Goal: Task Accomplishment & Management: Use online tool/utility

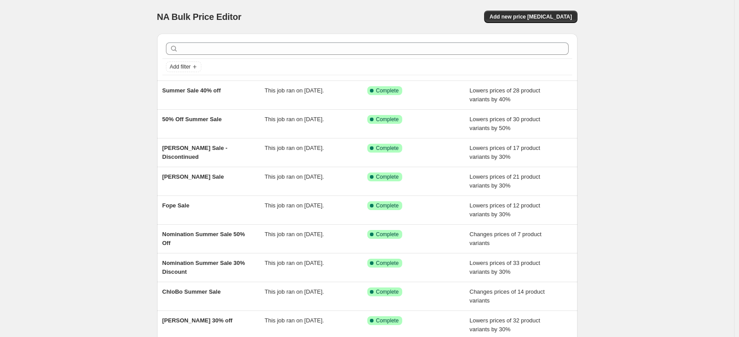
click at [651, 169] on div "NA Bulk Price Editor. This page is ready NA Bulk Price Editor Add new price [ME…" at bounding box center [367, 228] width 734 height 456
click at [552, 17] on span "Add new price [MEDICAL_DATA]" at bounding box center [530, 16] width 82 height 7
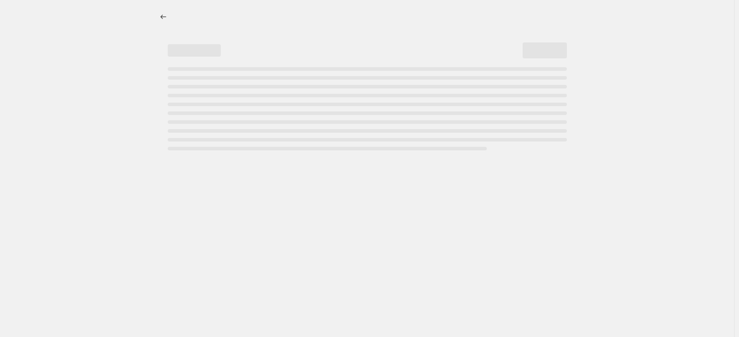
select select "percentage"
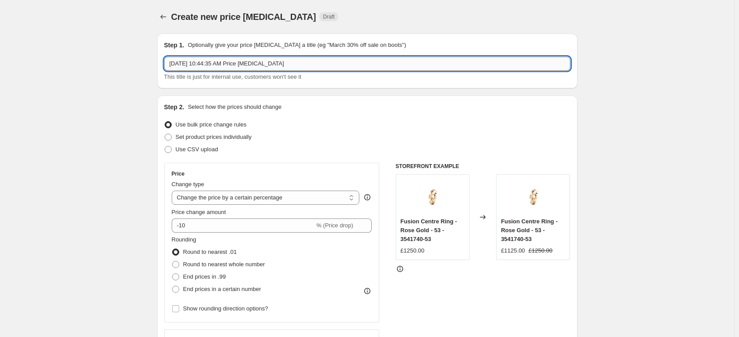
click at [328, 67] on input "[DATE] 10:44:35 AM Price [MEDICAL_DATA]" at bounding box center [367, 64] width 406 height 14
drag, startPoint x: 253, startPoint y: 66, endPoint x: 145, endPoint y: 66, distance: 108.4
type input "Garmin Weekend Prices"
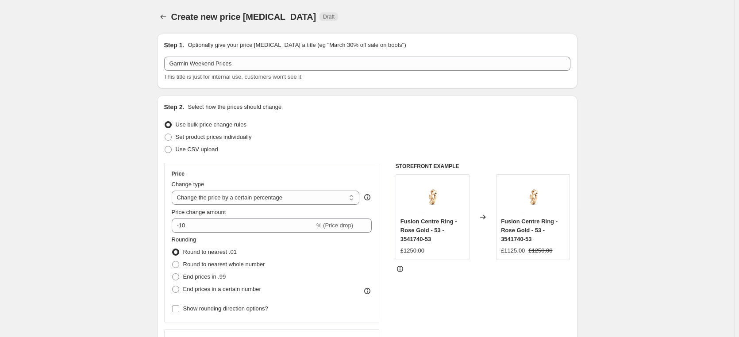
click at [170, 137] on span at bounding box center [168, 137] width 7 height 7
click at [165, 134] on input "Set product prices individually" at bounding box center [165, 134] width 0 height 0
radio input "true"
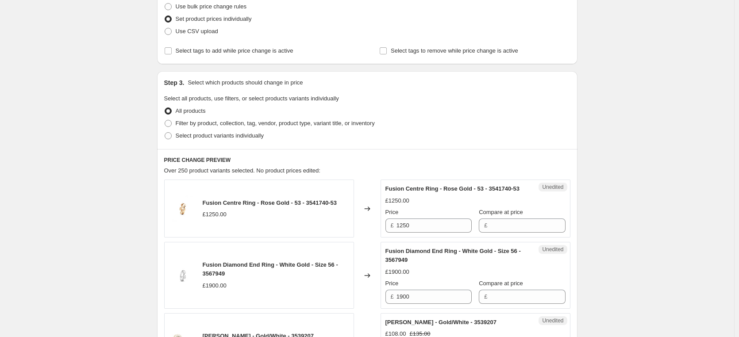
scroll to position [133, 0]
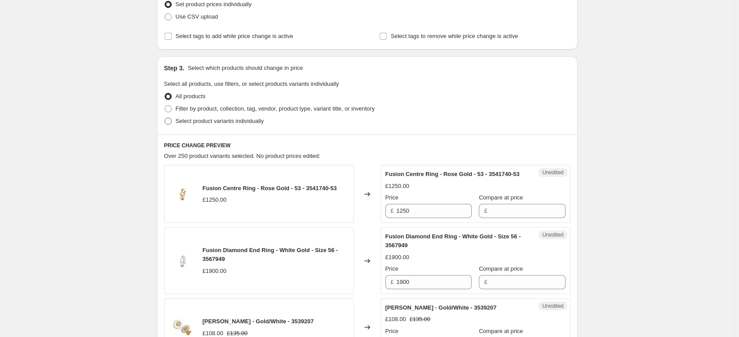
click at [171, 123] on span at bounding box center [168, 121] width 7 height 7
click at [165, 118] on input "Select product variants individually" at bounding box center [165, 118] width 0 height 0
radio input "true"
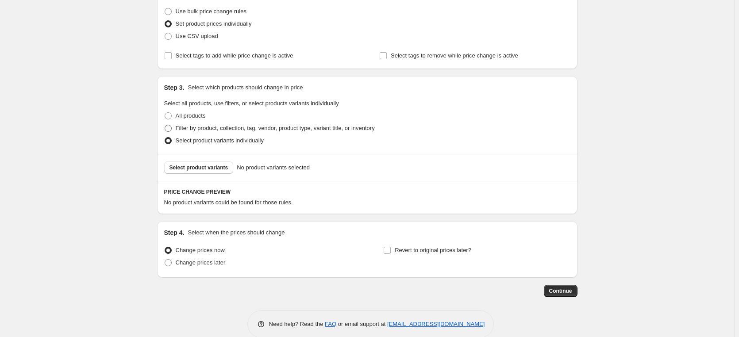
scroll to position [127, 0]
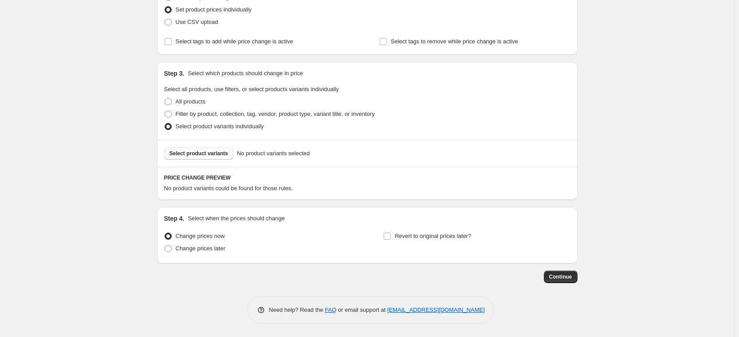
click at [211, 157] on span "Select product variants" at bounding box center [198, 153] width 59 height 7
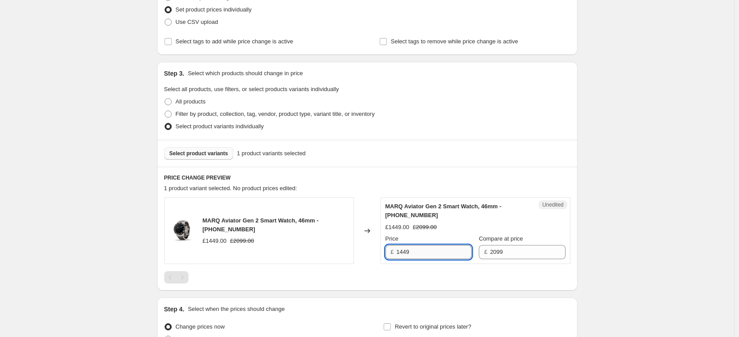
click at [437, 254] on input "1449" at bounding box center [433, 252] width 75 height 14
type input "1445"
click at [651, 208] on div "Create new price [MEDICAL_DATA]. This page is ready Create new price [MEDICAL_D…" at bounding box center [367, 150] width 734 height 555
click at [208, 154] on span "Select product variants" at bounding box center [198, 153] width 59 height 7
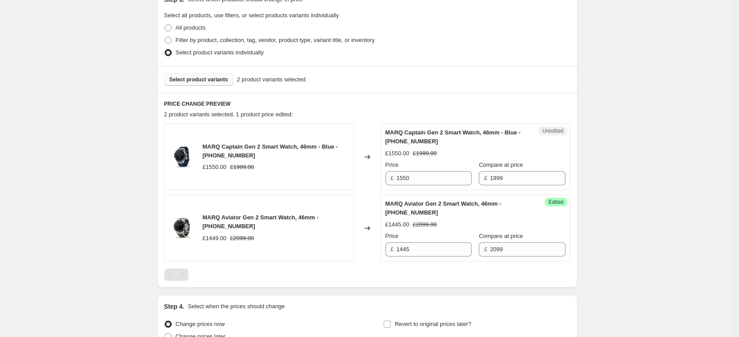
scroll to position [216, 0]
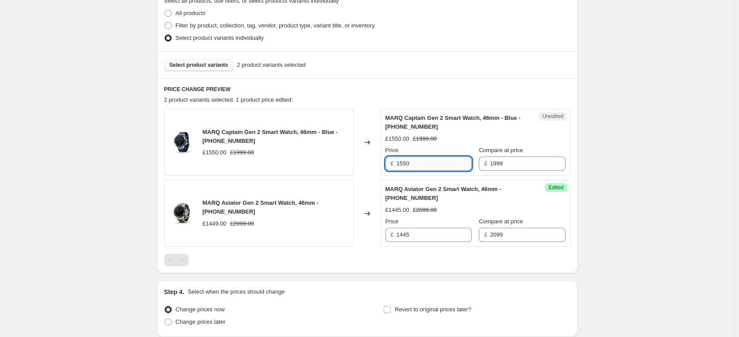
click at [441, 162] on input "1550" at bounding box center [433, 164] width 75 height 14
type input "1549"
click at [623, 111] on div "Create new price [MEDICAL_DATA]. This page is ready Create new price [MEDICAL_D…" at bounding box center [367, 97] width 734 height 627
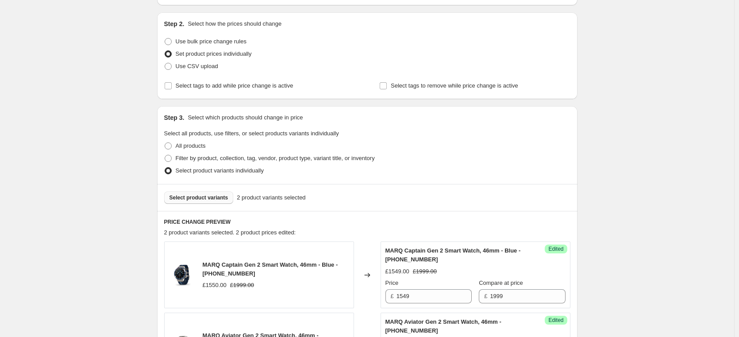
scroll to position [127, 0]
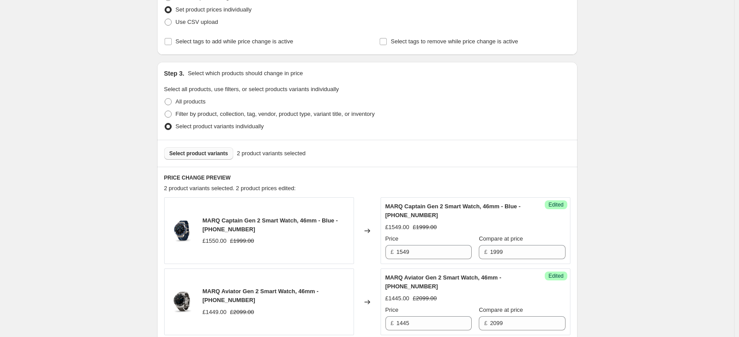
click at [201, 156] on span "Select product variants" at bounding box center [198, 153] width 59 height 7
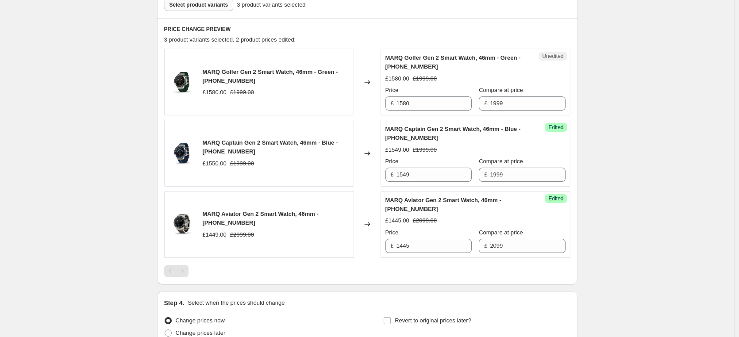
scroll to position [304, 0]
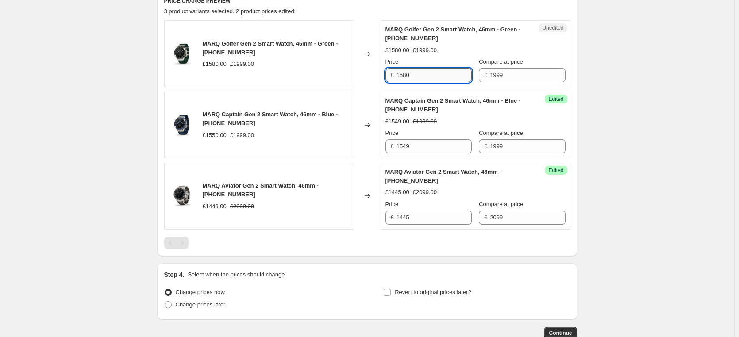
click at [440, 74] on input "1580" at bounding box center [433, 75] width 75 height 14
type input "1579"
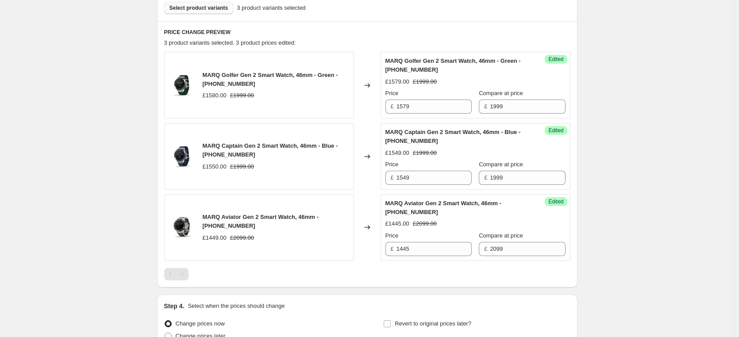
scroll to position [260, 0]
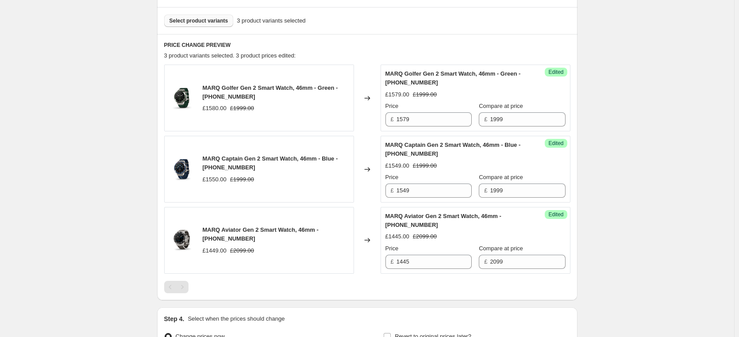
click at [204, 22] on span "Select product variants" at bounding box center [198, 20] width 59 height 7
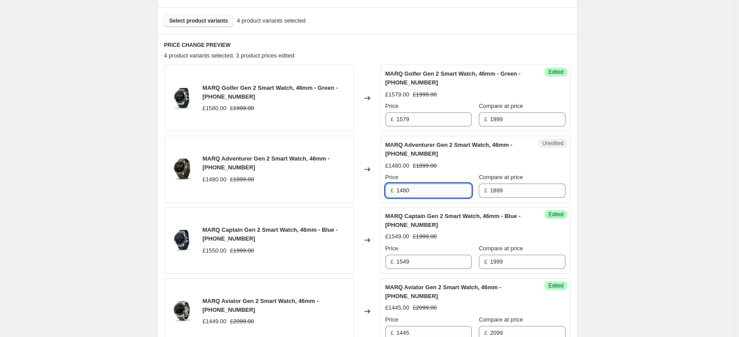
click at [423, 191] on input "1480" at bounding box center [433, 191] width 75 height 14
type input "1479"
click at [113, 118] on div "Create new price [MEDICAL_DATA]. This page is ready Create new price [MEDICAL_D…" at bounding box center [367, 124] width 734 height 769
drag, startPoint x: 204, startPoint y: 22, endPoint x: 235, endPoint y: 50, distance: 42.3
click at [204, 22] on span "Select product variants" at bounding box center [198, 20] width 59 height 7
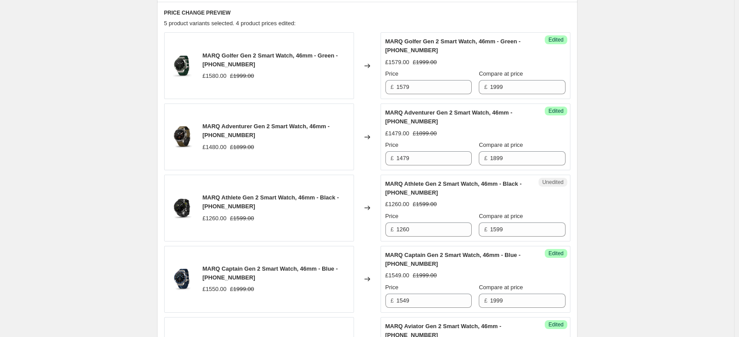
scroll to position [304, 0]
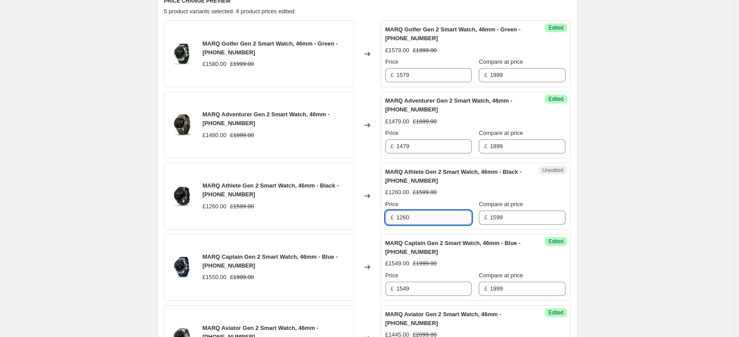
click at [429, 215] on input "1260" at bounding box center [433, 218] width 75 height 14
type input "1259"
click at [636, 155] on div "Create new price [MEDICAL_DATA]. This page is ready Create new price [MEDICAL_D…" at bounding box center [367, 116] width 734 height 840
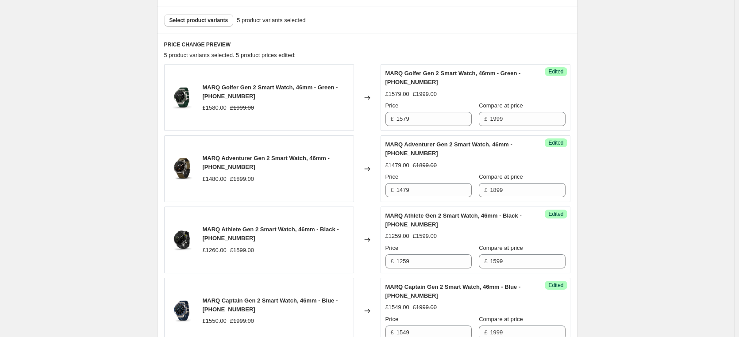
scroll to position [260, 0]
click at [201, 23] on span "Select product variants" at bounding box center [198, 20] width 59 height 7
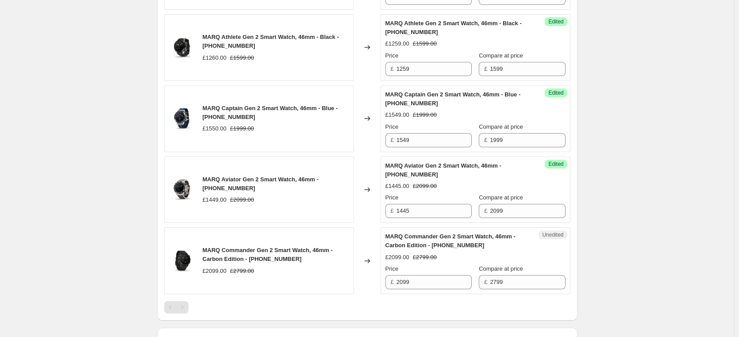
scroll to position [481, 0]
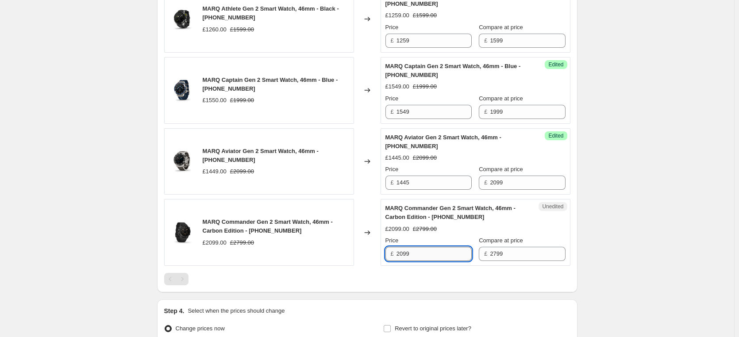
click at [426, 254] on input "2099" at bounding box center [433, 254] width 75 height 14
type input "2095"
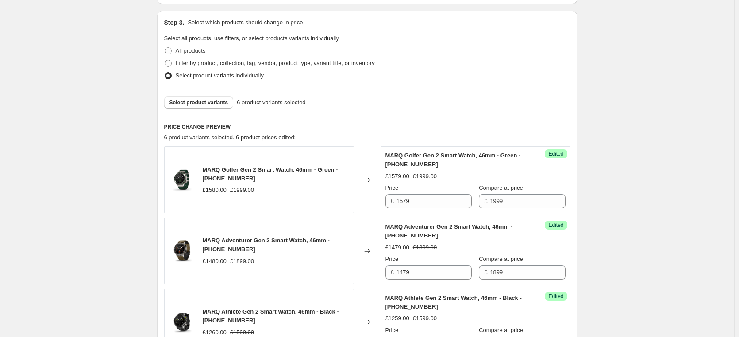
scroll to position [172, 0]
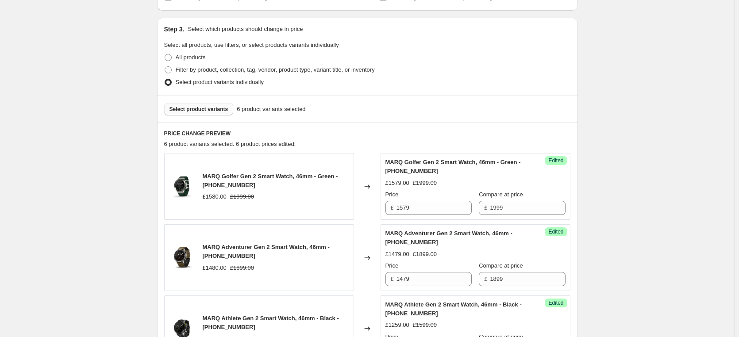
click at [199, 112] on span "Select product variants" at bounding box center [198, 109] width 59 height 7
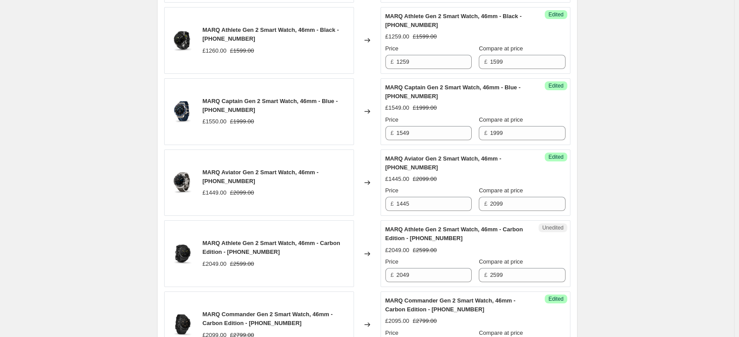
scroll to position [481, 0]
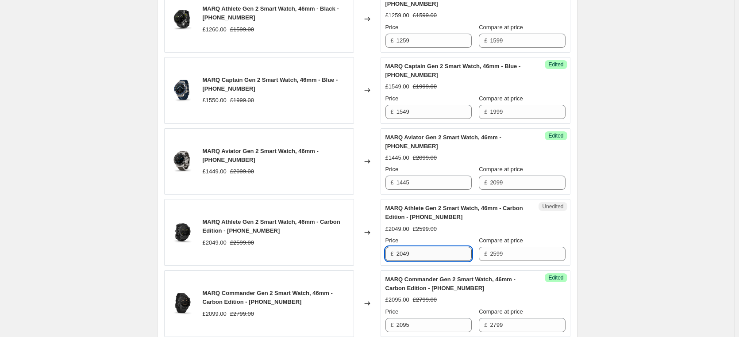
click at [427, 255] on input "2049" at bounding box center [433, 254] width 75 height 14
type input "2045"
click at [627, 231] on div "Create new price [MEDICAL_DATA]. This page is ready Create new price [MEDICAL_D…" at bounding box center [367, 10] width 734 height 982
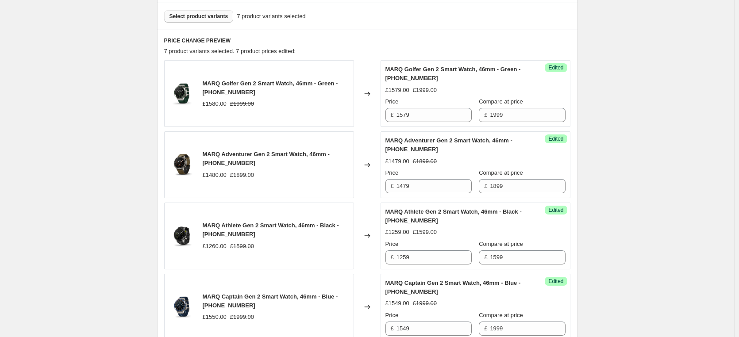
scroll to position [260, 0]
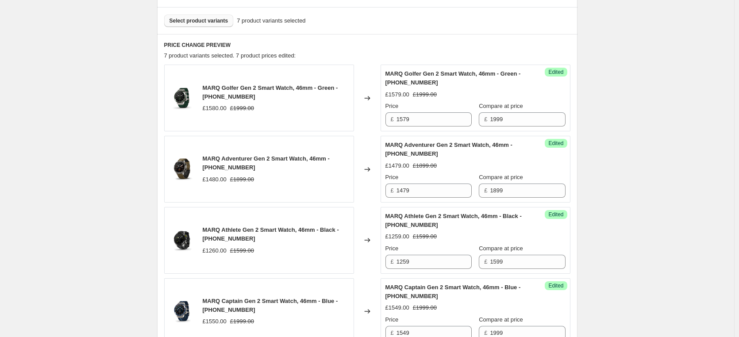
click at [209, 22] on span "Select product variants" at bounding box center [198, 20] width 59 height 7
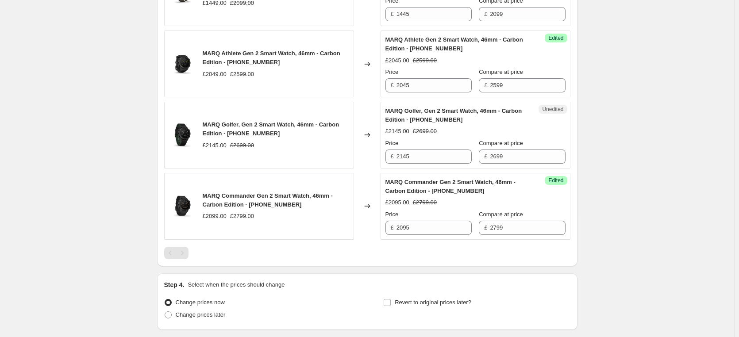
scroll to position [658, 0]
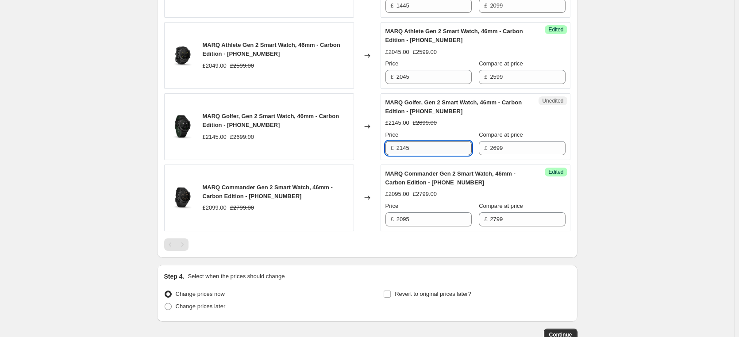
click at [435, 148] on input "2145" at bounding box center [433, 148] width 75 height 14
type input "2140"
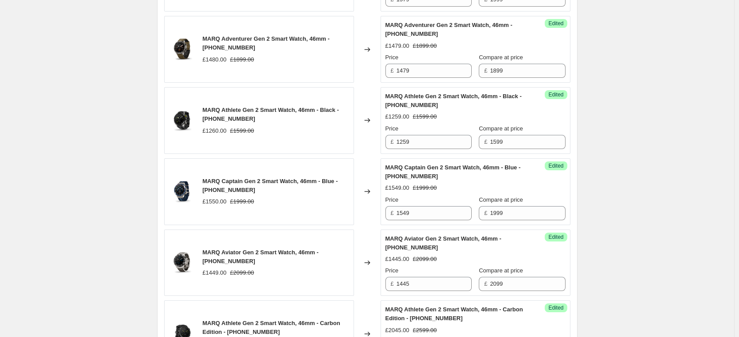
scroll to position [172, 0]
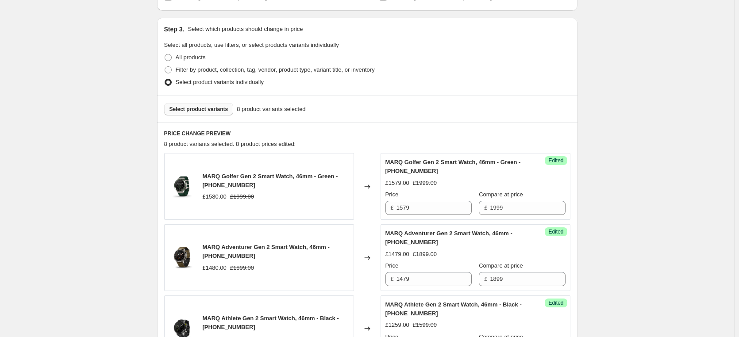
click at [208, 111] on span "Select product variants" at bounding box center [198, 109] width 59 height 7
click at [213, 111] on span "Select product variants" at bounding box center [198, 109] width 59 height 7
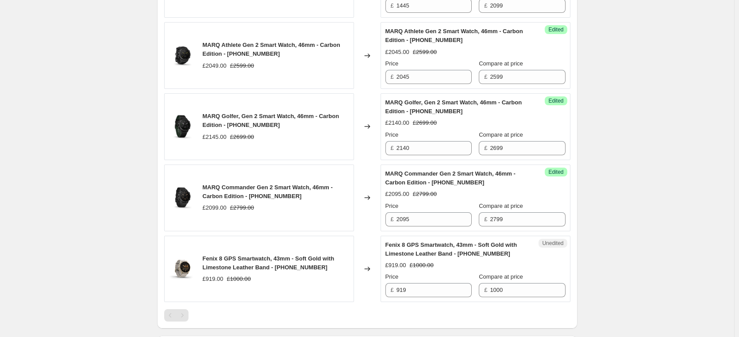
scroll to position [703, 0]
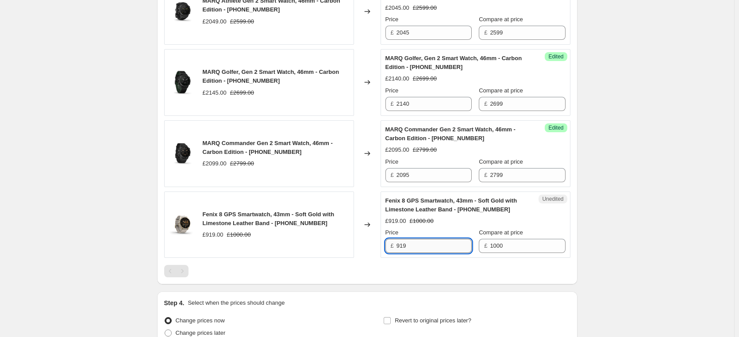
click at [438, 246] on input "919" at bounding box center [433, 246] width 75 height 14
type input "918"
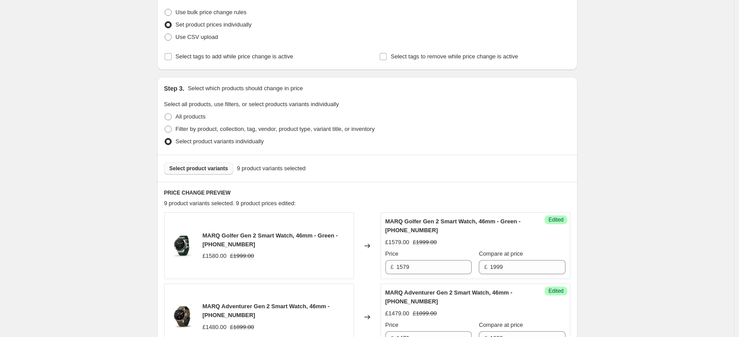
scroll to position [127, 0]
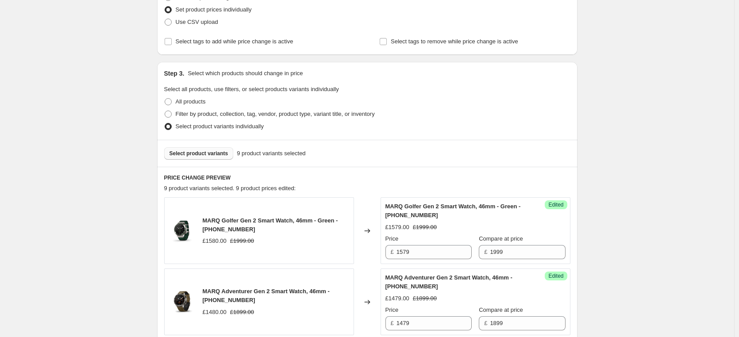
click at [215, 157] on button "Select product variants" at bounding box center [198, 153] width 69 height 12
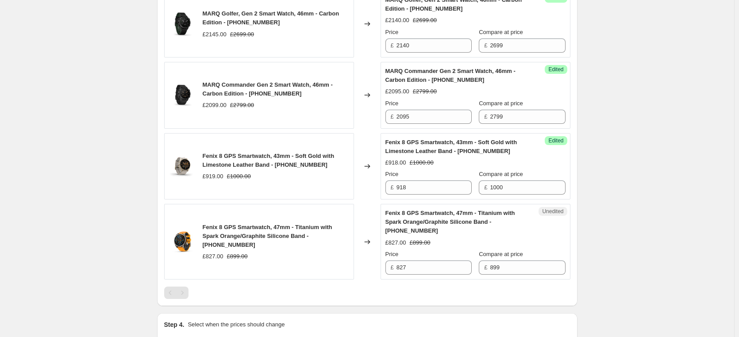
scroll to position [747, 0]
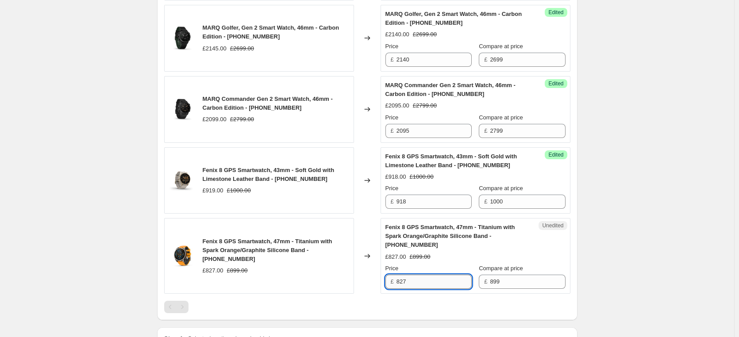
click at [449, 281] on input "827" at bounding box center [433, 282] width 75 height 14
type input "826"
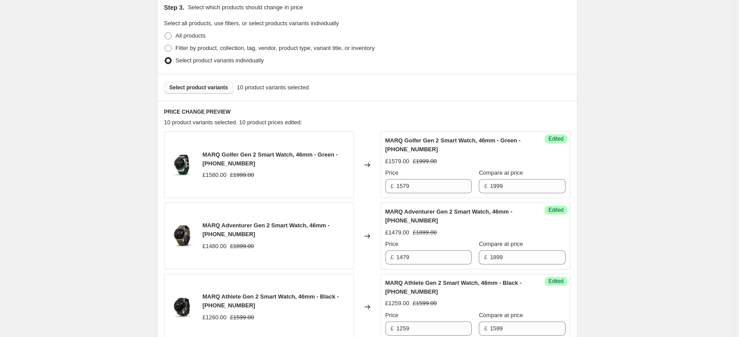
scroll to position [172, 0]
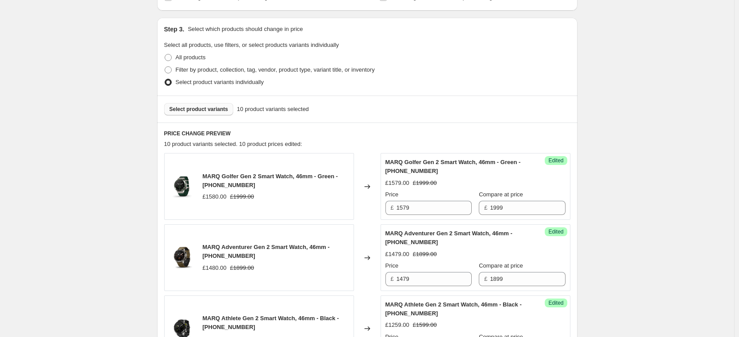
click at [196, 109] on span "Select product variants" at bounding box center [198, 109] width 59 height 7
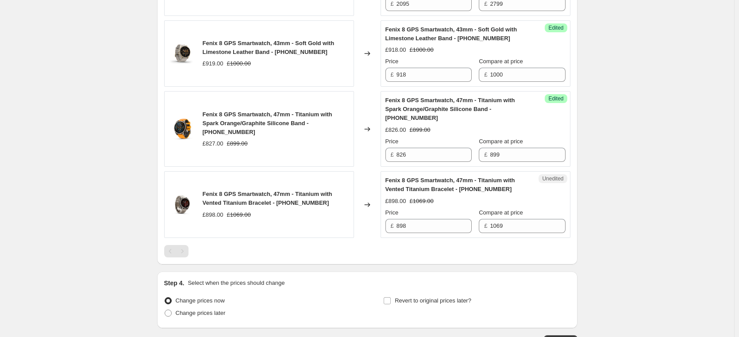
scroll to position [880, 0]
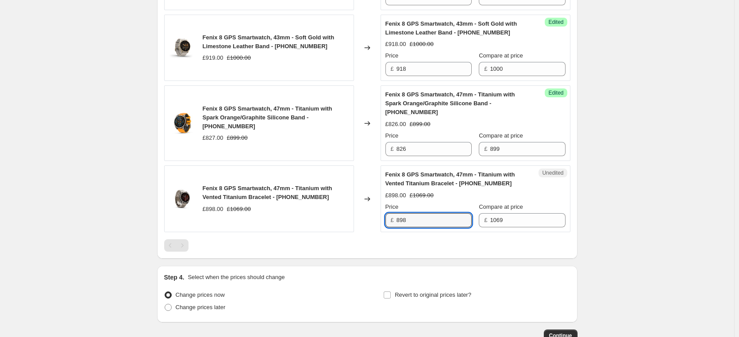
drag, startPoint x: 421, startPoint y: 219, endPoint x: 398, endPoint y: 223, distance: 23.4
click at [398, 223] on div "£ 898" at bounding box center [428, 220] width 86 height 14
click at [431, 221] on input "Price" at bounding box center [433, 220] width 75 height 14
type input "979"
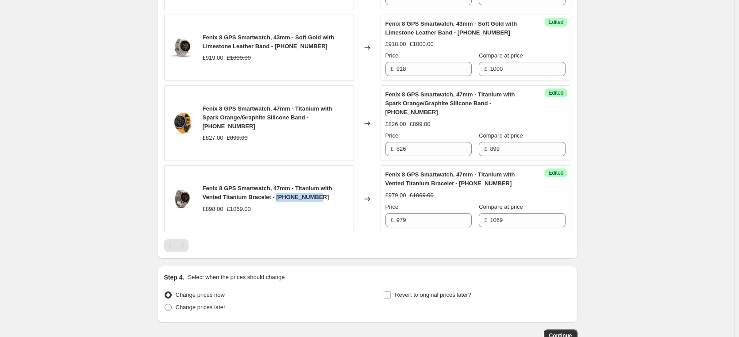
drag, startPoint x: 282, startPoint y: 197, endPoint x: 326, endPoint y: 201, distance: 44.4
click at [326, 201] on div "Fenix 8 GPS Smartwatch, 47mm - Titanium with Vented Titanium Bracelet - [PHONE_…" at bounding box center [276, 193] width 146 height 18
copy span "[PHONE_NUMBER]"
click at [425, 250] on div at bounding box center [367, 245] width 406 height 12
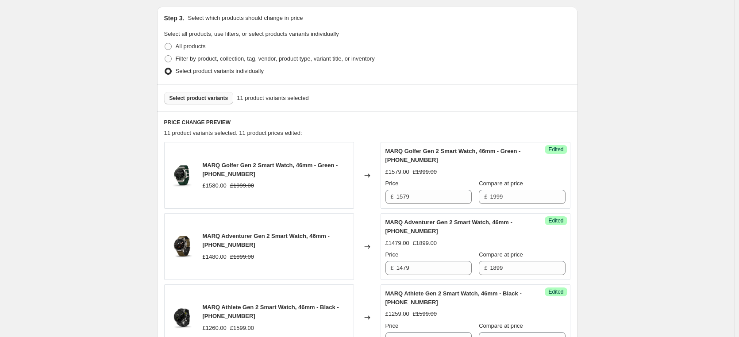
scroll to position [127, 0]
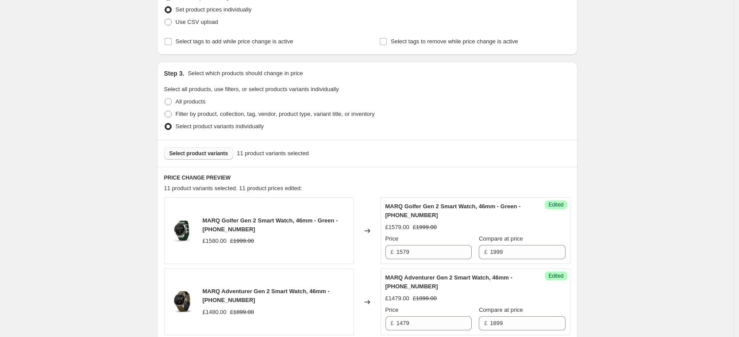
click at [209, 155] on span "Select product variants" at bounding box center [198, 153] width 59 height 7
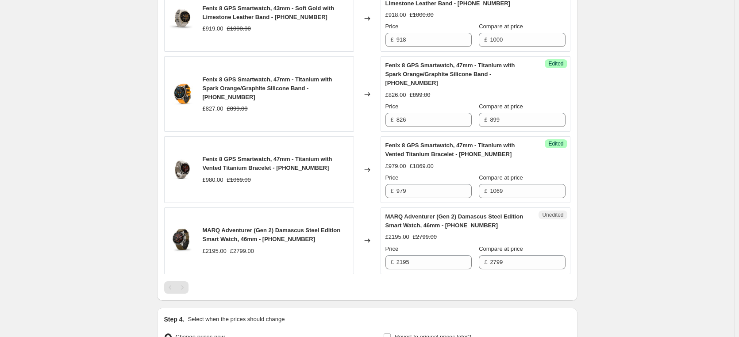
scroll to position [924, 0]
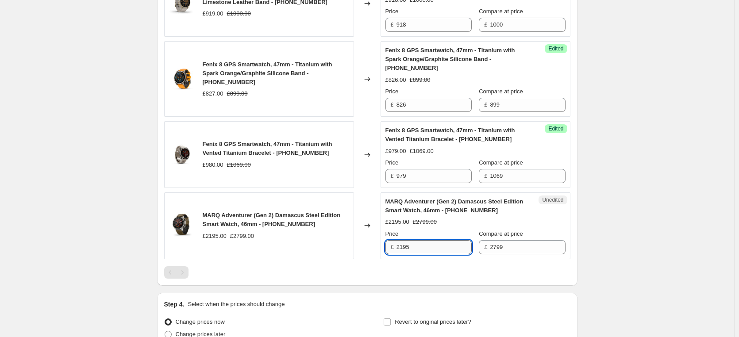
click at [434, 245] on input "2195" at bounding box center [433, 247] width 75 height 14
type input "2190"
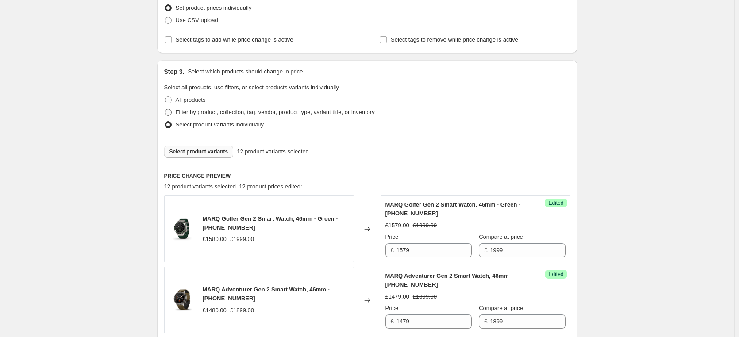
scroll to position [133, 0]
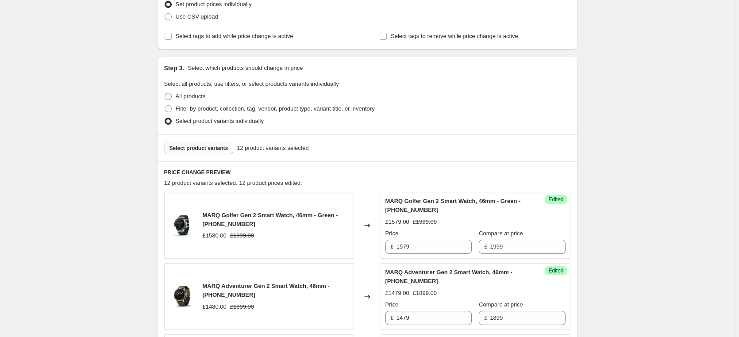
click at [203, 148] on span "Select product variants" at bounding box center [198, 148] width 59 height 7
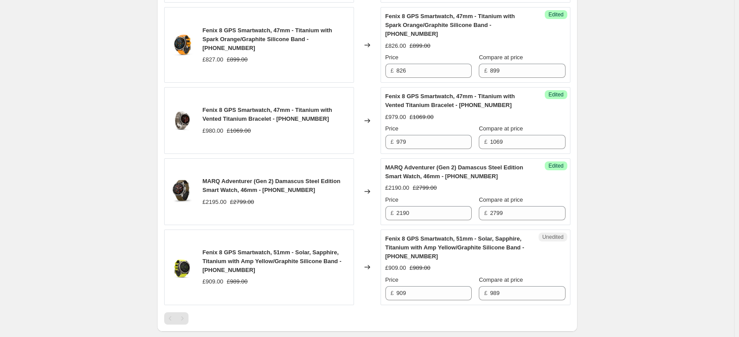
scroll to position [973, 0]
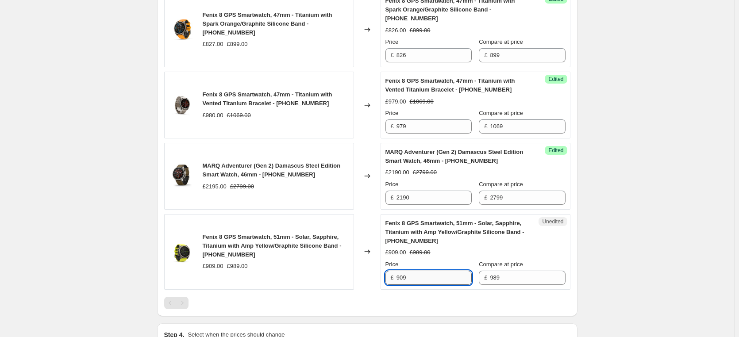
click at [445, 276] on input "909" at bounding box center [433, 278] width 75 height 14
type input "908"
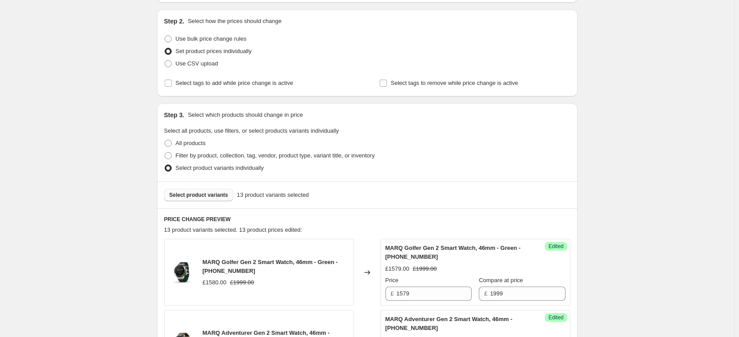
scroll to position [88, 0]
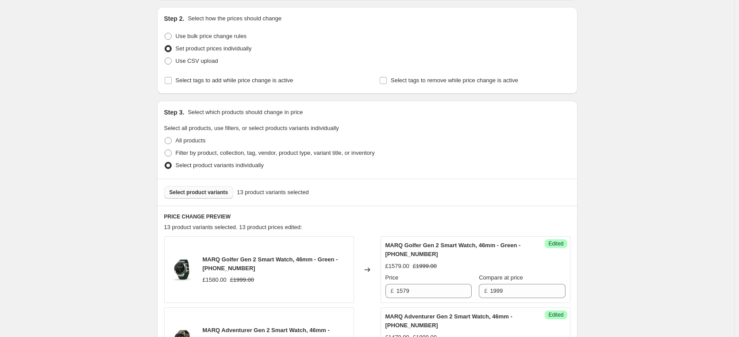
click at [211, 195] on span "Select product variants" at bounding box center [198, 192] width 59 height 7
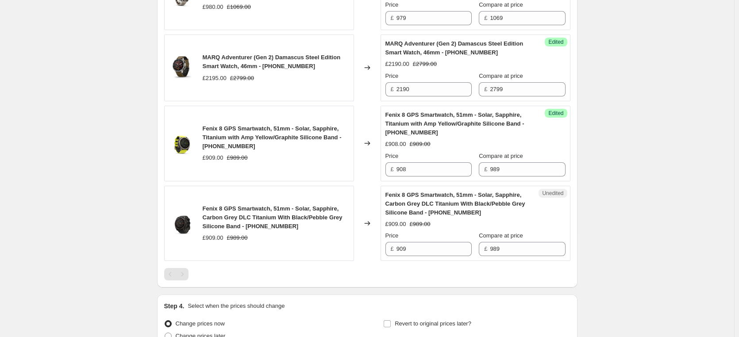
scroll to position [1106, 0]
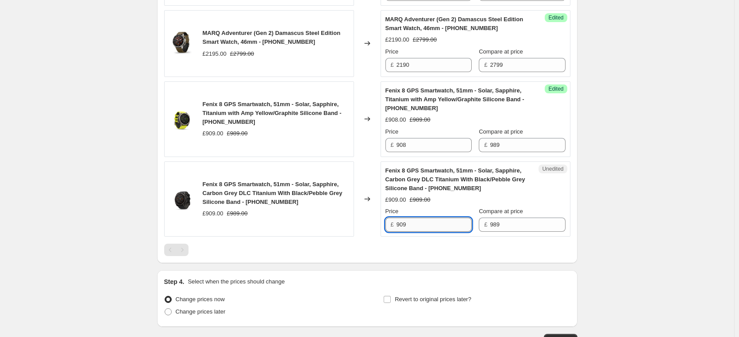
click at [452, 227] on input "909" at bounding box center [433, 225] width 75 height 14
type input "908"
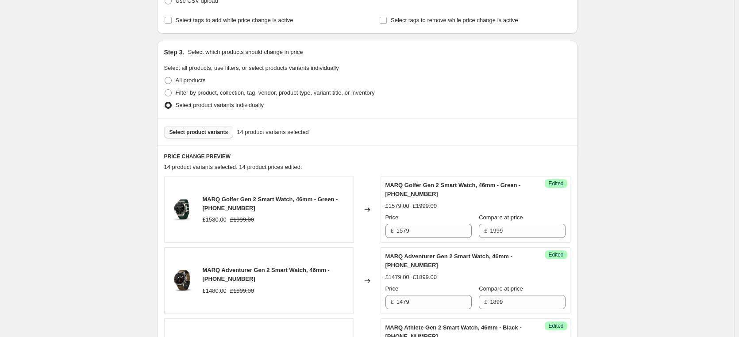
scroll to position [133, 0]
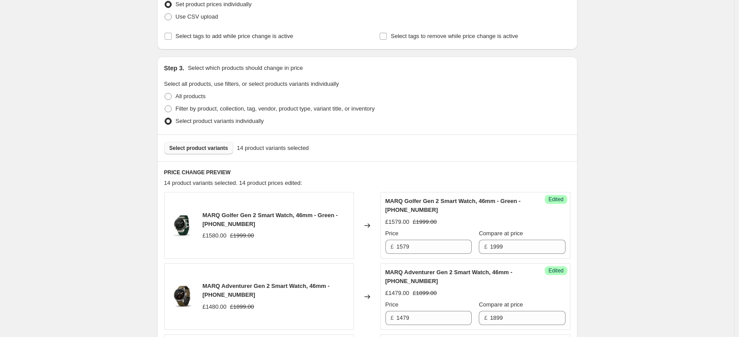
click at [214, 148] on span "Select product variants" at bounding box center [198, 148] width 59 height 7
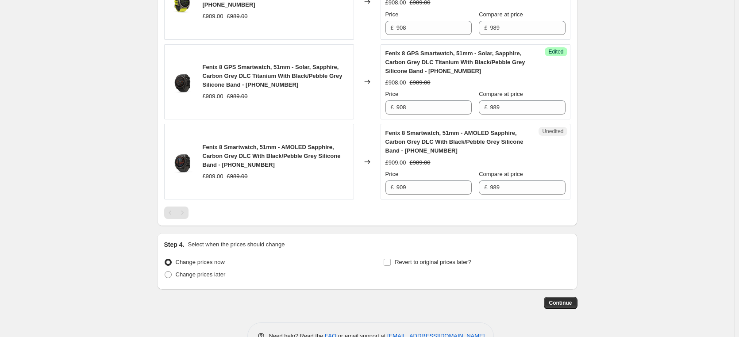
scroll to position [1239, 0]
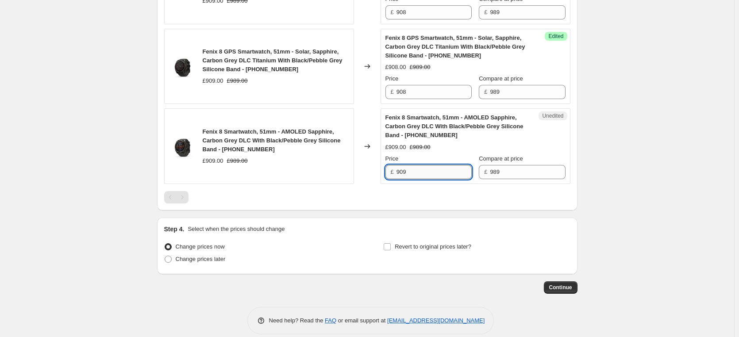
click at [450, 171] on input "909" at bounding box center [433, 172] width 75 height 14
type input "908"
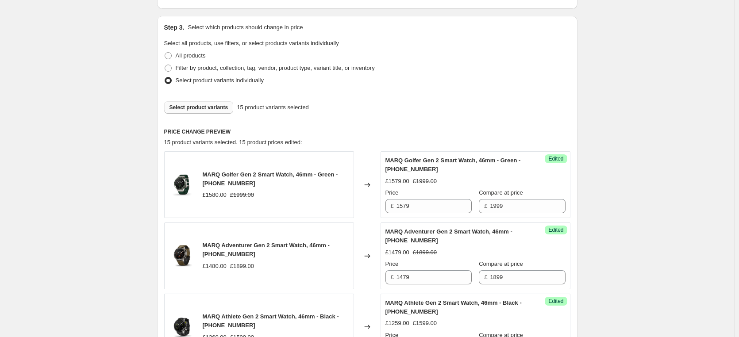
scroll to position [133, 0]
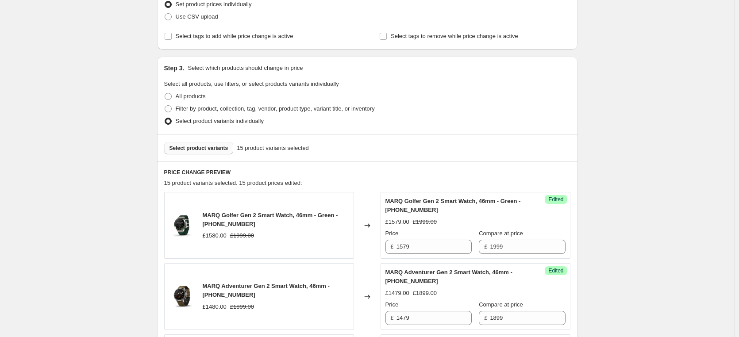
click at [203, 151] on span "Select product variants" at bounding box center [198, 148] width 59 height 7
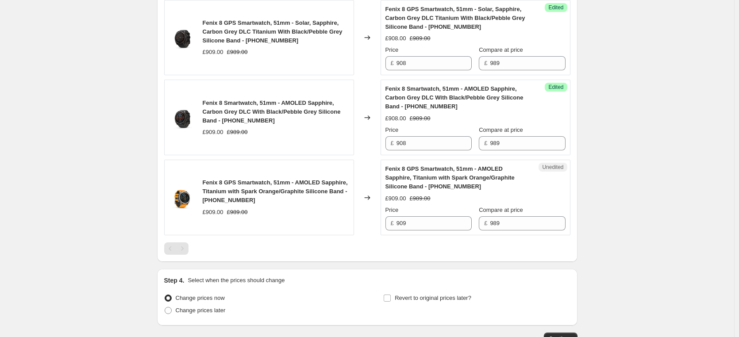
scroll to position [1283, 0]
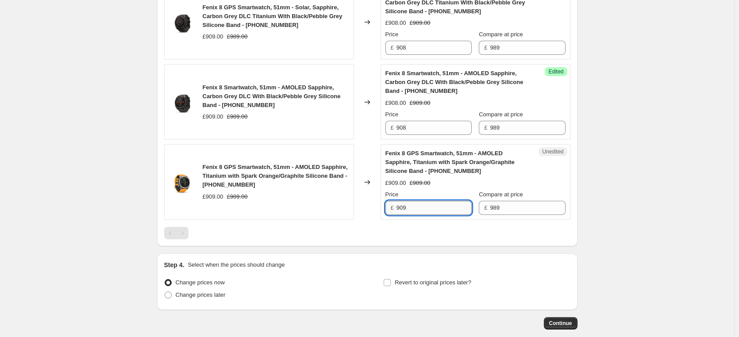
click at [450, 210] on input "909" at bounding box center [433, 208] width 75 height 14
type input "908"
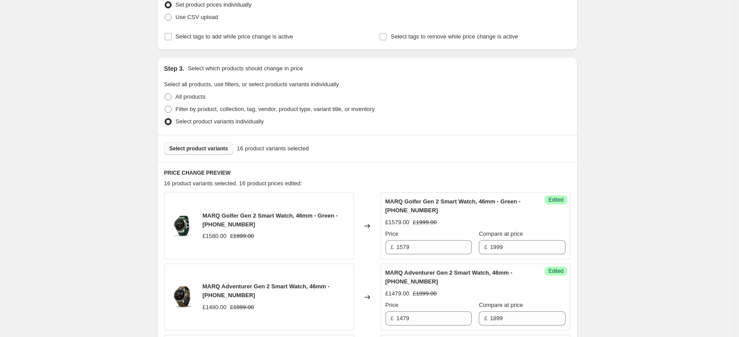
scroll to position [133, 0]
drag, startPoint x: 199, startPoint y: 149, endPoint x: 237, endPoint y: 154, distance: 38.4
click at [199, 149] on span "Select product variants" at bounding box center [198, 148] width 59 height 7
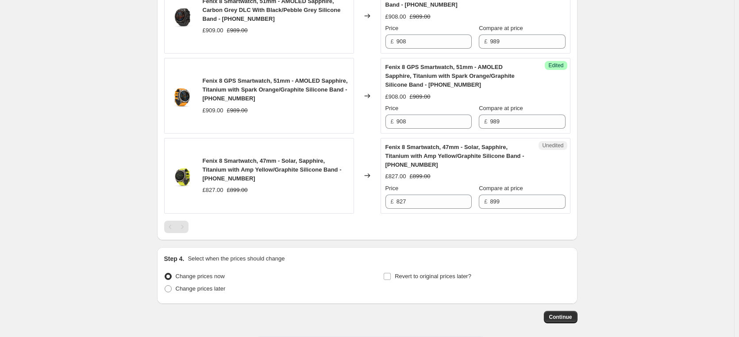
scroll to position [1372, 0]
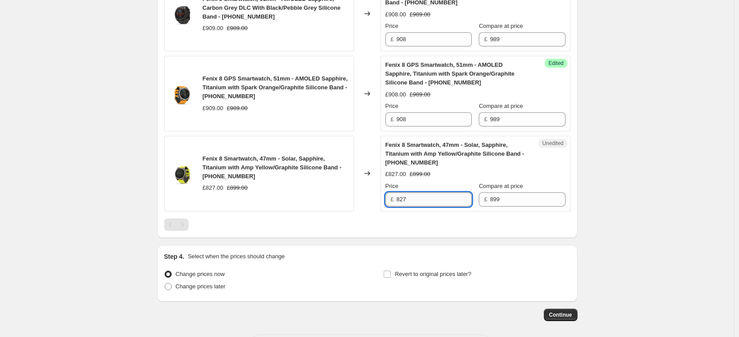
click at [448, 199] on input "827" at bounding box center [433, 199] width 75 height 14
type input "826"
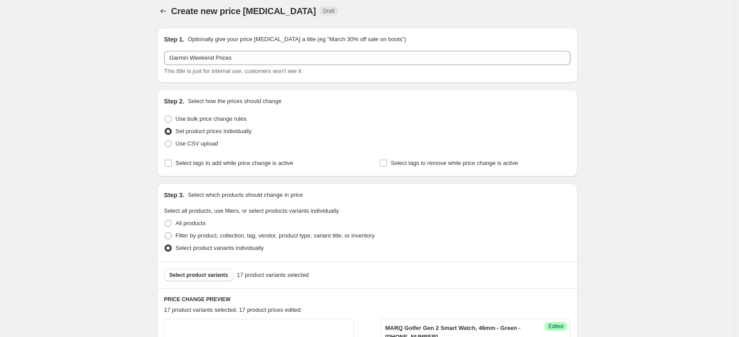
scroll to position [0, 0]
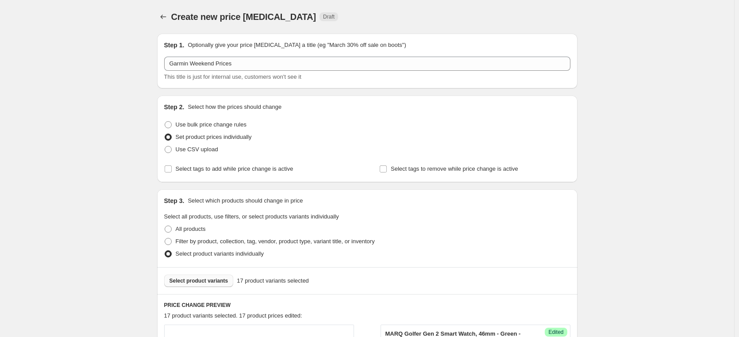
click at [214, 282] on span "Select product variants" at bounding box center [198, 280] width 59 height 7
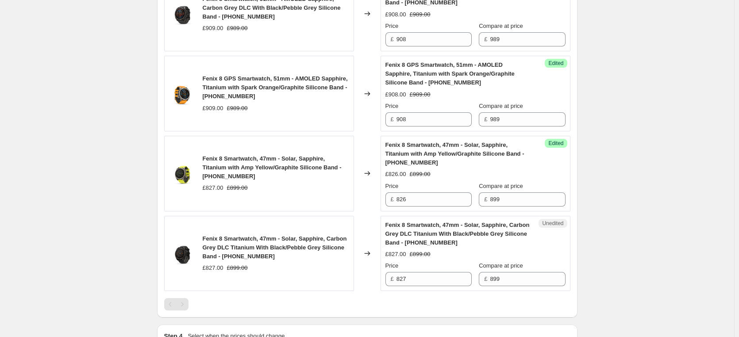
scroll to position [1416, 0]
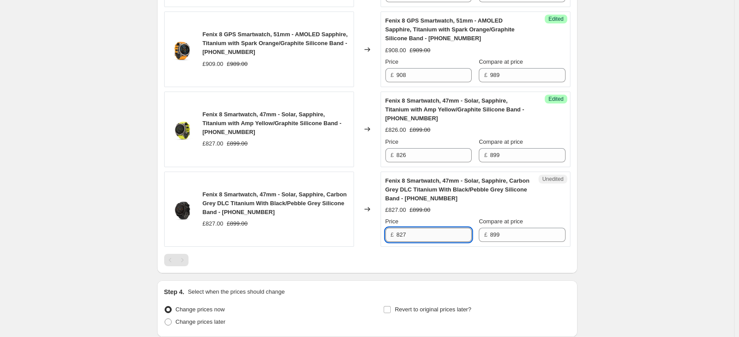
click at [436, 237] on input "827" at bounding box center [433, 235] width 75 height 14
type input "826"
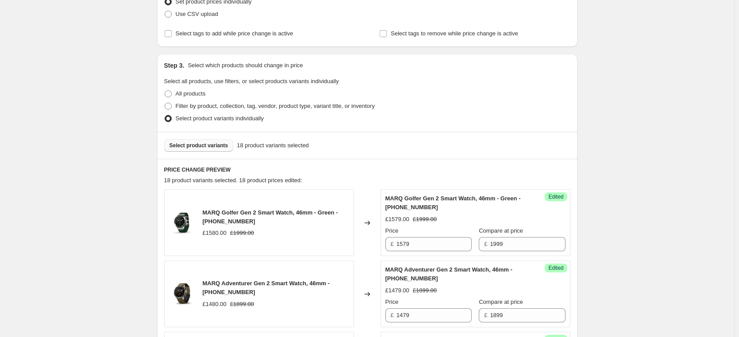
scroll to position [88, 0]
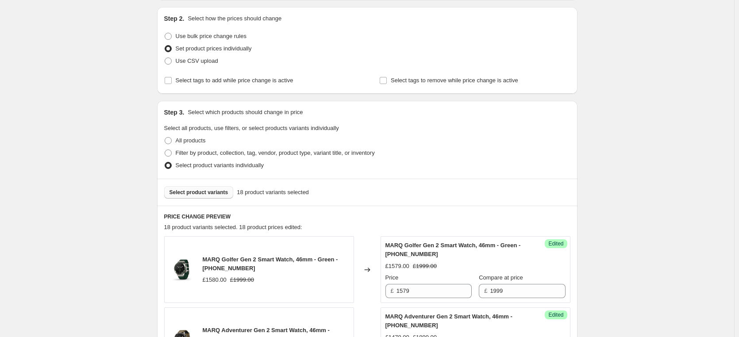
click at [214, 193] on span "Select product variants" at bounding box center [198, 192] width 59 height 7
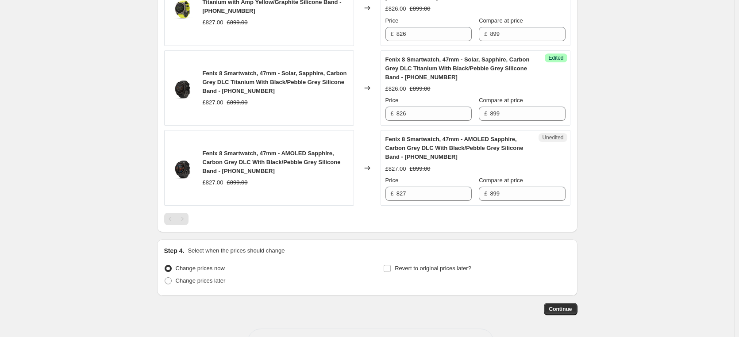
scroll to position [1549, 0]
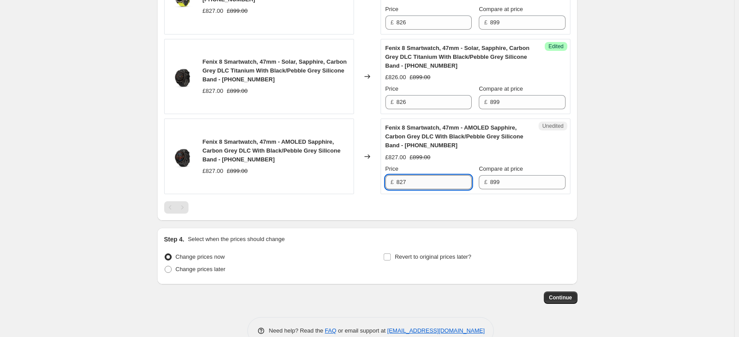
click at [422, 181] on input "827" at bounding box center [433, 182] width 75 height 14
type input "826"
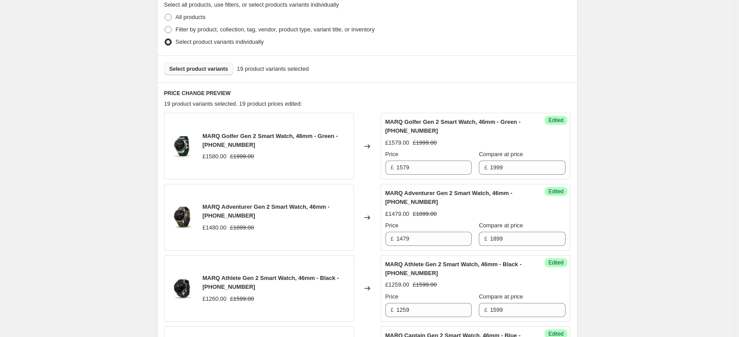
scroll to position [154, 0]
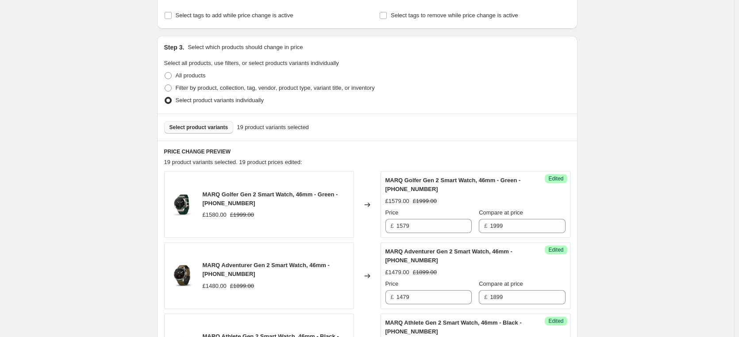
click at [188, 132] on button "Select product variants" at bounding box center [198, 127] width 69 height 12
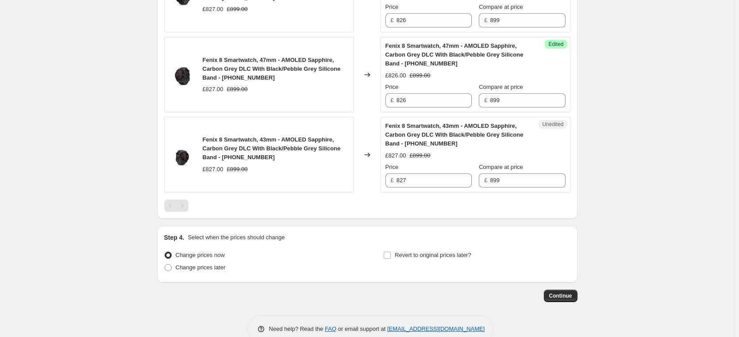
scroll to position [1650, 0]
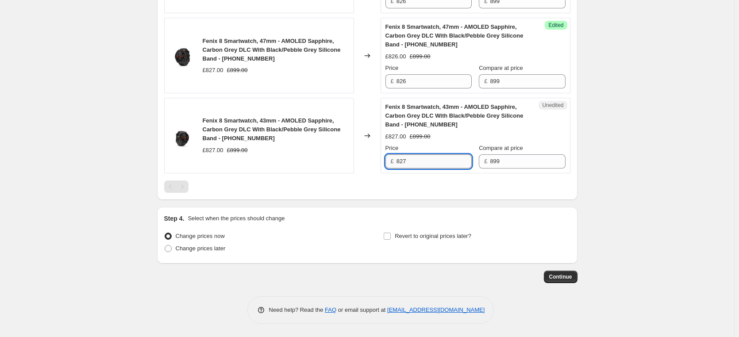
click at [451, 162] on input "827" at bounding box center [433, 161] width 75 height 14
type input "826"
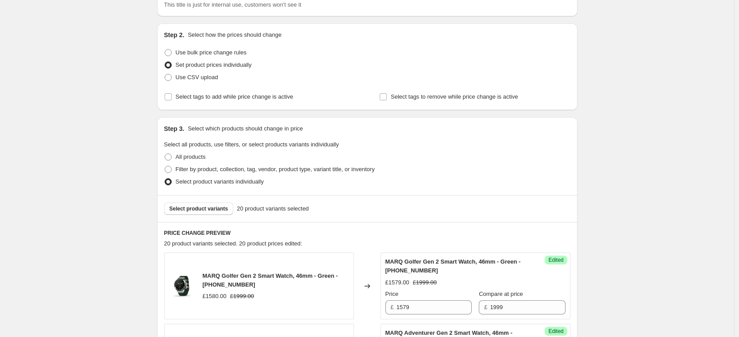
scroll to position [57, 0]
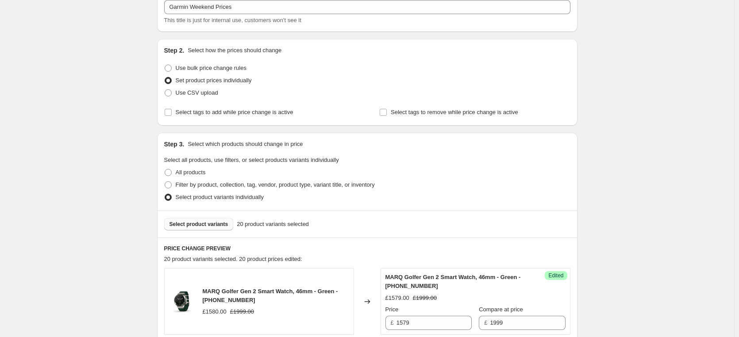
click at [223, 228] on button "Select product variants" at bounding box center [198, 224] width 69 height 12
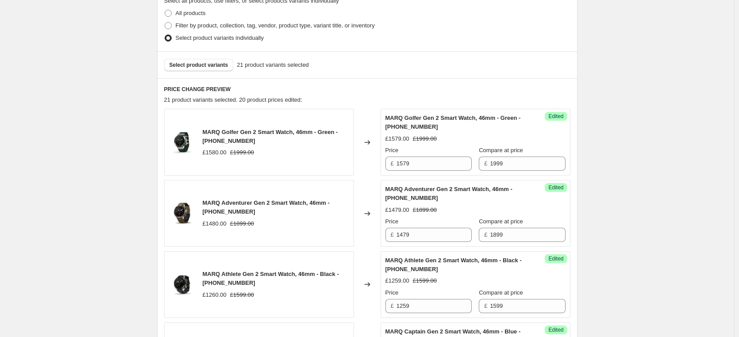
scroll to position [101, 0]
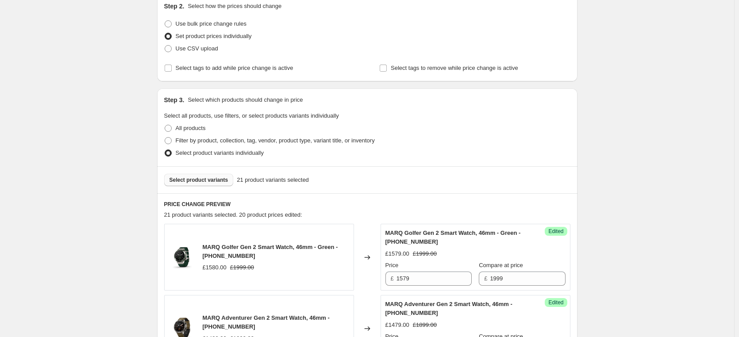
click at [206, 182] on span "Select product variants" at bounding box center [198, 180] width 59 height 7
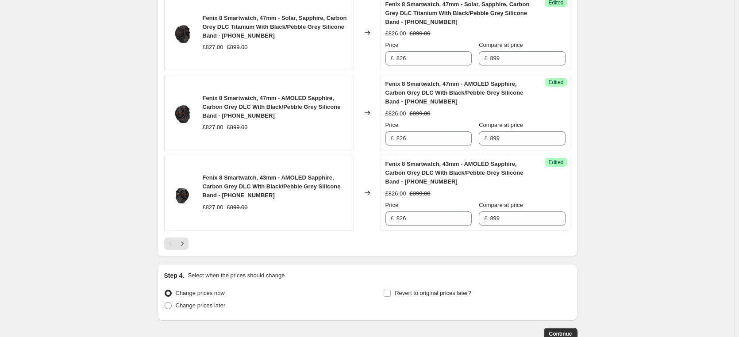
scroll to position [1605, 0]
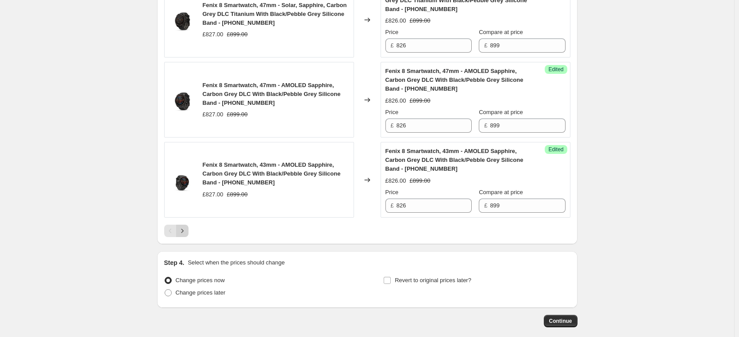
click at [187, 230] on icon "Next" at bounding box center [182, 231] width 9 height 9
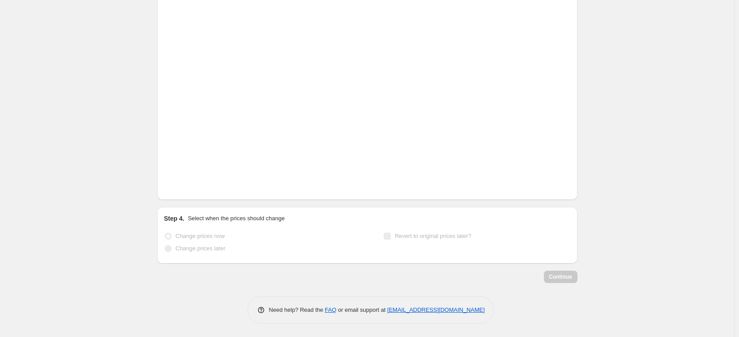
scroll to position [227, 0]
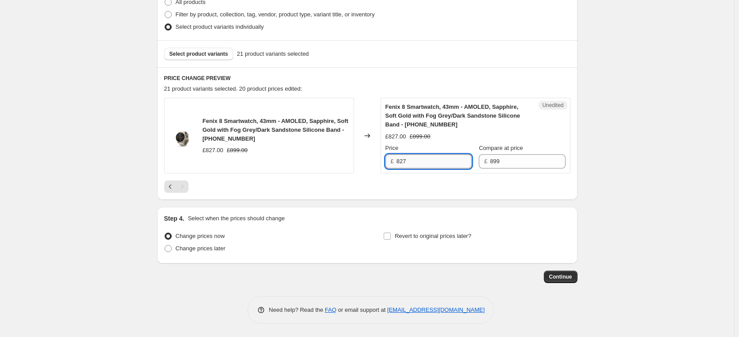
click at [427, 164] on input "827" at bounding box center [433, 161] width 75 height 14
type input "826"
click at [652, 181] on div "Create new price [MEDICAL_DATA]. This page is ready Create new price [MEDICAL_D…" at bounding box center [367, 55] width 734 height 564
click at [170, 250] on span at bounding box center [168, 248] width 7 height 7
click at [165, 246] on input "Change prices later" at bounding box center [165, 245] width 0 height 0
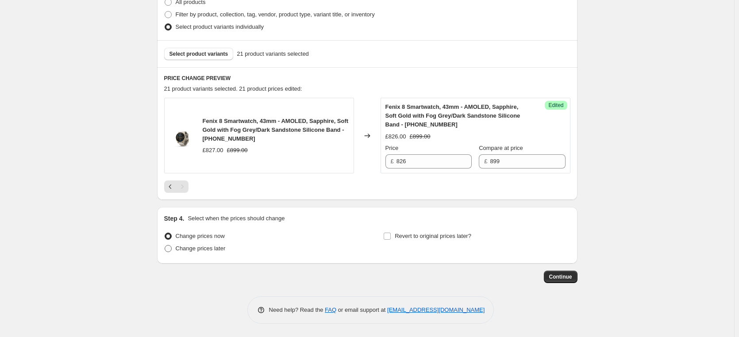
radio input "true"
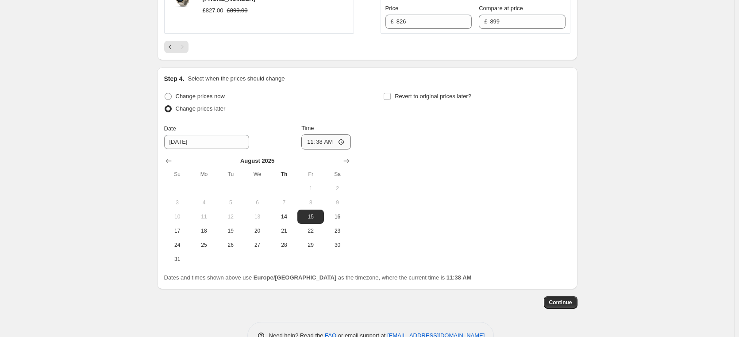
scroll to position [392, 0]
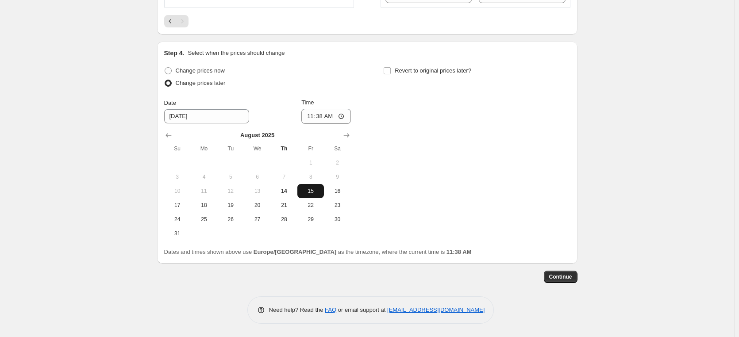
click at [311, 191] on span "15" at bounding box center [310, 191] width 19 height 7
click at [334, 114] on input "11:38" at bounding box center [326, 116] width 50 height 15
click at [343, 117] on input "11:38" at bounding box center [326, 116] width 50 height 15
type input "12:00"
click at [389, 156] on div "Change prices now Change prices later Date [DATE] Time 12:00 [DATE] Su Mo Tu We…" at bounding box center [367, 153] width 406 height 176
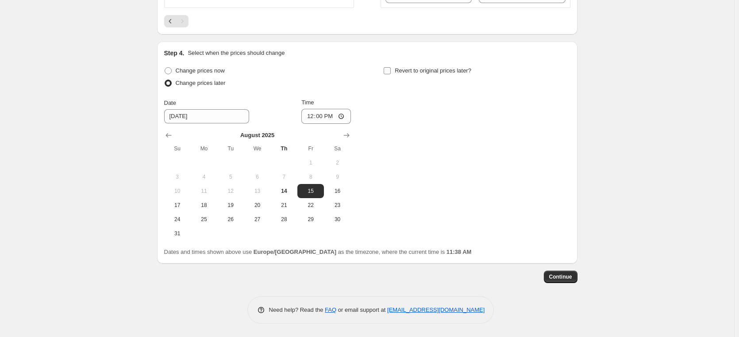
click at [388, 71] on input "Revert to original prices later?" at bounding box center [387, 70] width 7 height 7
checkbox input "true"
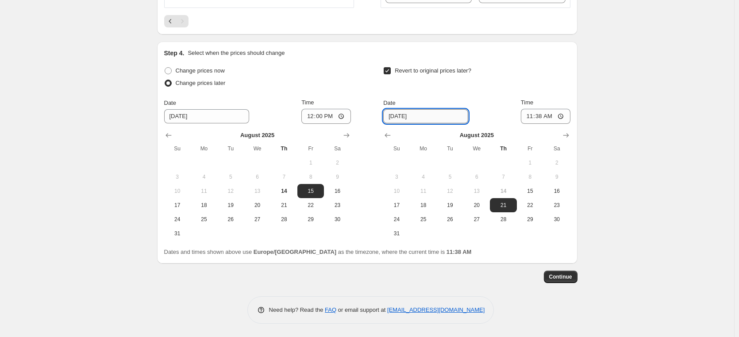
click at [429, 122] on input "[DATE]" at bounding box center [425, 116] width 85 height 14
click at [424, 205] on span "18" at bounding box center [423, 205] width 19 height 7
type input "[DATE]"
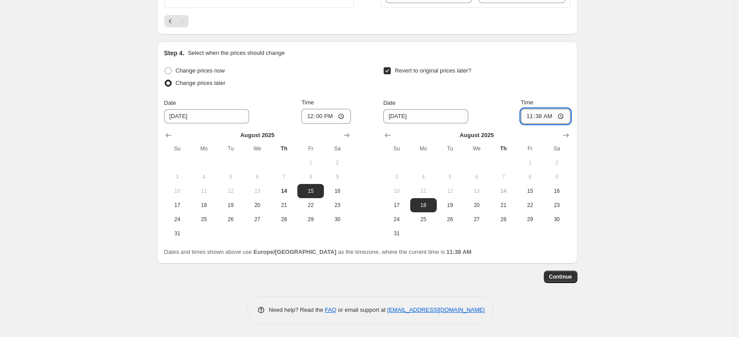
click at [558, 116] on input "11:38" at bounding box center [546, 116] width 50 height 15
click at [563, 116] on input "11:38" at bounding box center [546, 116] width 50 height 15
type input "08:30"
click at [551, 88] on div "Revert to original prices later?" at bounding box center [476, 78] width 187 height 27
click at [557, 276] on span "Continue" at bounding box center [560, 276] width 23 height 7
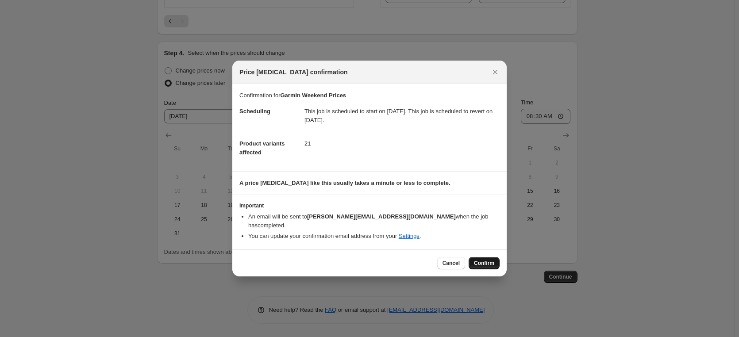
click at [478, 260] on span "Confirm" at bounding box center [484, 263] width 20 height 7
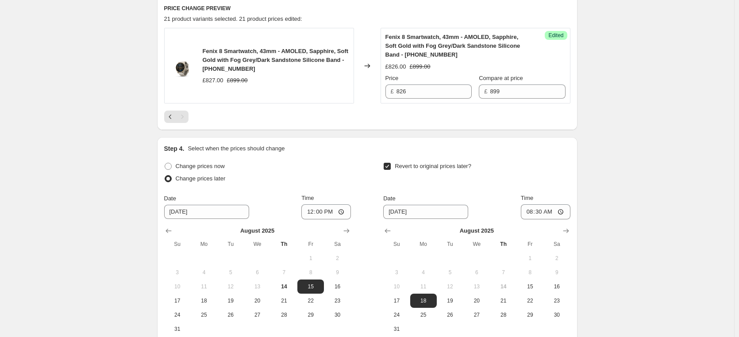
scroll to position [354, 0]
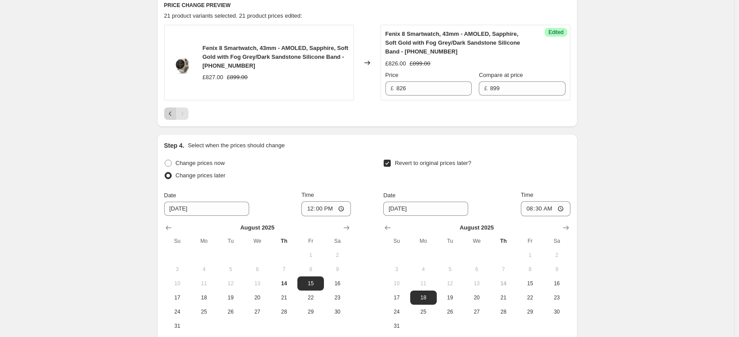
click at [170, 114] on icon "Previous" at bounding box center [170, 113] width 9 height 9
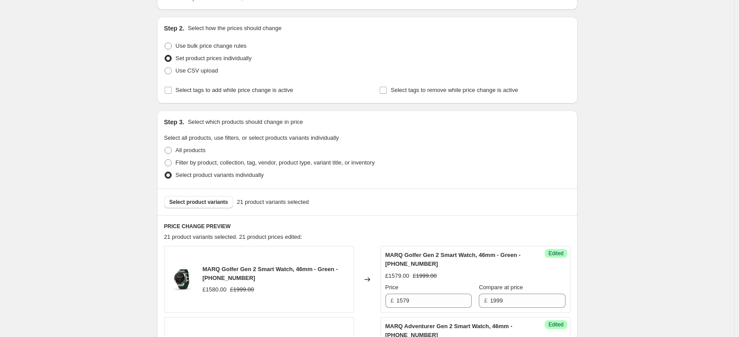
scroll to position [0, 0]
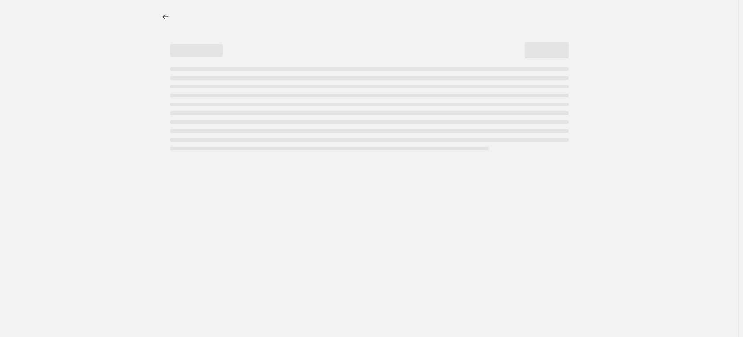
select select "percentage"
